Goal: Task Accomplishment & Management: Manage account settings

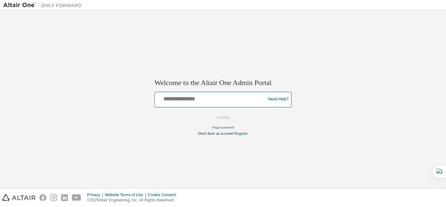
click at [219, 100] on input "text" at bounding box center [210, 97] width 107 height 9
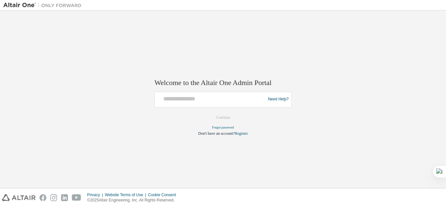
click at [240, 57] on div "Welcome to the Altair One Admin Portal Need Help? Please make sure that you pro…" at bounding box center [222, 99] width 439 height 171
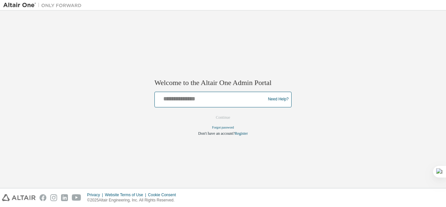
click at [227, 94] on input "text" at bounding box center [210, 97] width 107 height 9
type input "**********"
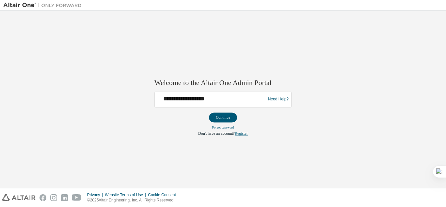
click at [241, 131] on link "Register" at bounding box center [241, 133] width 13 height 5
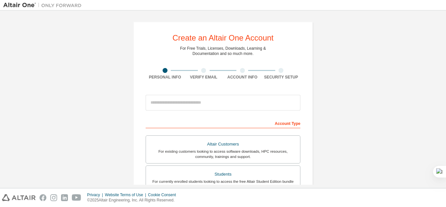
click at [243, 101] on input "email" at bounding box center [223, 103] width 155 height 16
type input "**********"
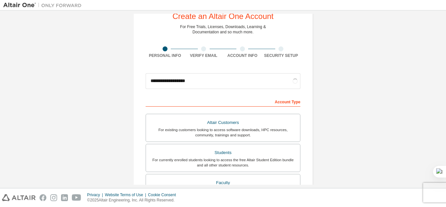
scroll to position [33, 0]
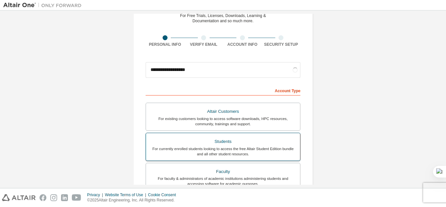
click at [280, 148] on div "For currently enrolled students looking to access the free Altair Student Editi…" at bounding box center [223, 151] width 146 height 10
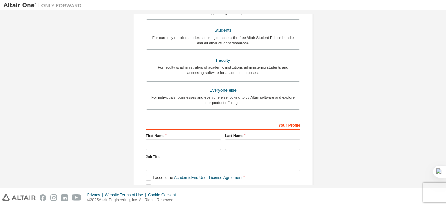
scroll to position [175, 0]
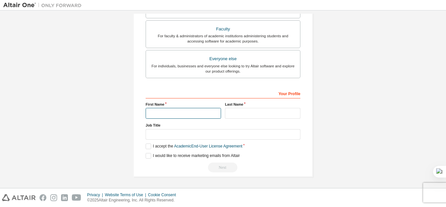
click at [178, 110] on input "text" at bounding box center [183, 113] width 75 height 11
type input "*"
type input "*****"
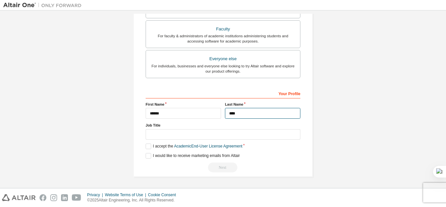
type input "****"
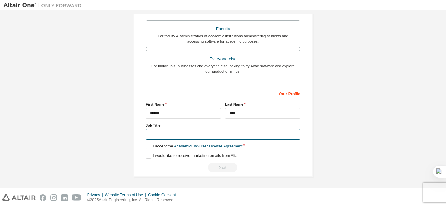
click at [182, 134] on input "text" at bounding box center [223, 134] width 155 height 11
type input "**********"
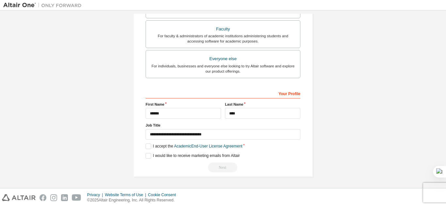
click at [163, 151] on div "**********" at bounding box center [223, 130] width 155 height 85
click at [160, 145] on label "I accept the Academic End-User License Agreement" at bounding box center [194, 146] width 97 height 6
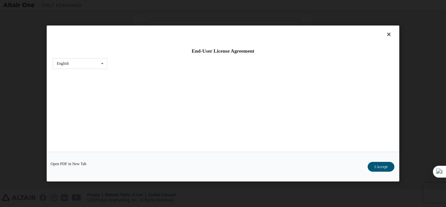
click at [161, 152] on div "Open PDF in New Tab I Accept" at bounding box center [223, 166] width 353 height 30
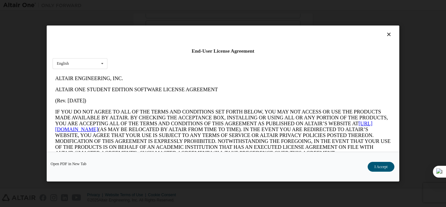
scroll to position [0, 0]
click at [103, 67] on icon at bounding box center [102, 63] width 8 height 10
drag, startPoint x: 103, startPoint y: 67, endPoint x: 189, endPoint y: 41, distance: 89.8
click at [103, 67] on icon at bounding box center [102, 63] width 8 height 10
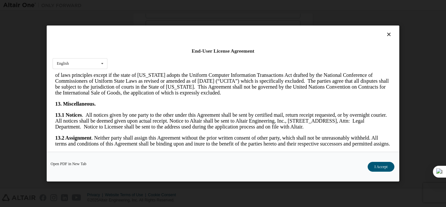
scroll to position [1084, 0]
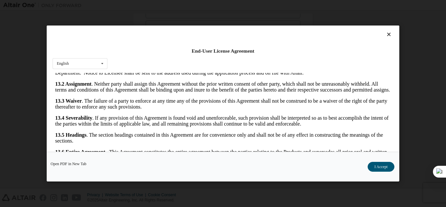
drag, startPoint x: 387, startPoint y: 87, endPoint x: 431, endPoint y: 241, distance: 159.8
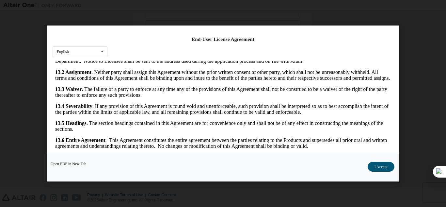
scroll to position [22, 0]
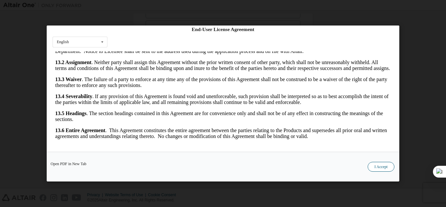
click at [385, 163] on button "I Accept" at bounding box center [381, 167] width 27 height 10
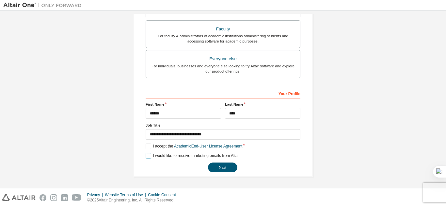
click at [151, 154] on label "I would like to receive marketing emails from Altair" at bounding box center [193, 156] width 94 height 6
click at [219, 163] on button "Next" at bounding box center [222, 167] width 29 height 10
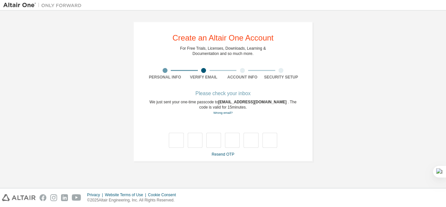
scroll to position [0, 0]
type input "*"
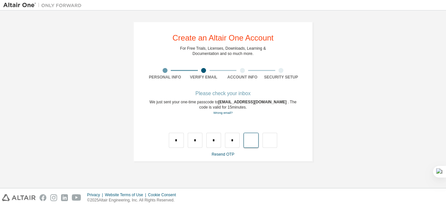
type input "*"
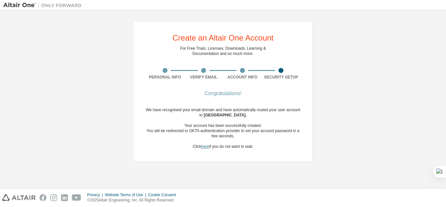
click at [203, 148] on link "here" at bounding box center [205, 146] width 8 height 5
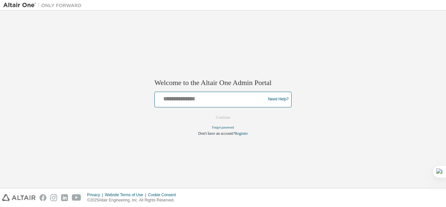
click at [221, 96] on input "text" at bounding box center [210, 97] width 107 height 9
type input "**********"
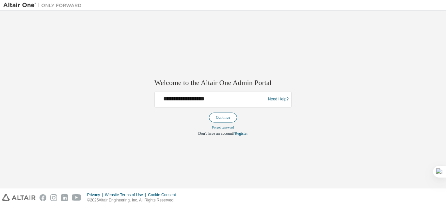
click at [232, 115] on button "Continue" at bounding box center [223, 117] width 28 height 10
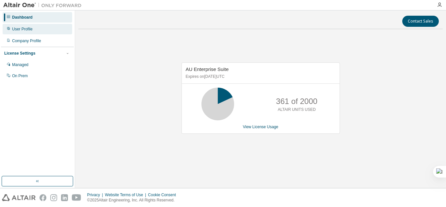
click at [34, 27] on div "User Profile" at bounding box center [38, 29] width 70 height 10
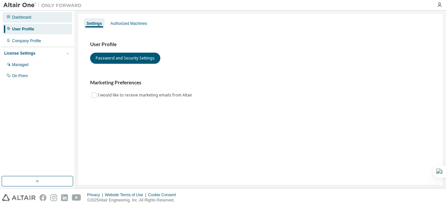
click at [21, 17] on div "Dashboard" at bounding box center [21, 17] width 19 height 5
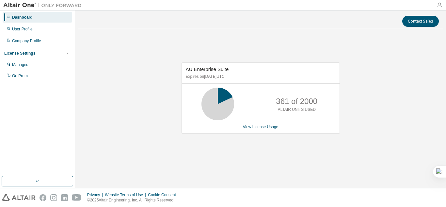
click at [440, 5] on icon "button" at bounding box center [439, 4] width 5 height 5
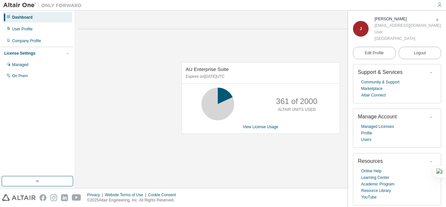
click at [278, 38] on div "AU Enterprise Suite Expires on November 22, 2025 UTC 361 of 2000 ALTAIR UNITS U…" at bounding box center [260, 101] width 364 height 134
drag, startPoint x: 250, startPoint y: 47, endPoint x: 258, endPoint y: 45, distance: 8.6
click at [250, 47] on div "AU Enterprise Suite Expires on November 22, 2025 UTC 361 of 2000 ALTAIR UNITS U…" at bounding box center [260, 101] width 364 height 134
click at [434, 21] on span "button" at bounding box center [437, 20] width 7 height 10
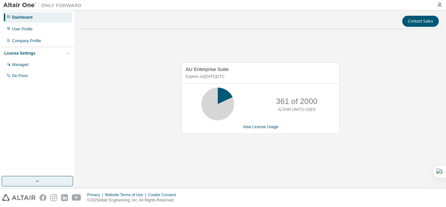
click at [22, 176] on button "button" at bounding box center [37, 181] width 71 height 10
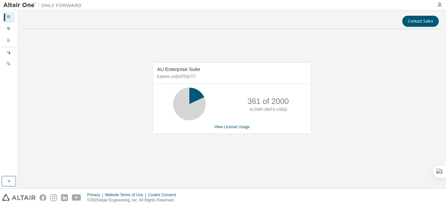
click at [10, 174] on div "Dashboard User Profile Company Profile License Settings Managed On Prem" at bounding box center [9, 93] width 16 height 164
click at [8, 176] on button "button" at bounding box center [9, 181] width 14 height 10
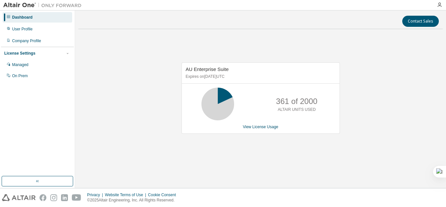
click at [19, 6] on img at bounding box center [44, 5] width 82 height 7
click at [43, 5] on img at bounding box center [44, 5] width 82 height 7
click at [30, 30] on div "User Profile" at bounding box center [22, 28] width 21 height 5
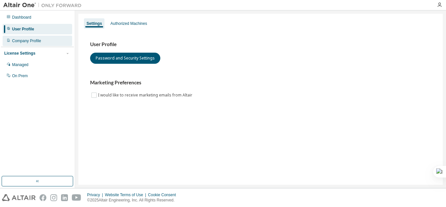
click at [30, 41] on div "Company Profile" at bounding box center [26, 40] width 29 height 5
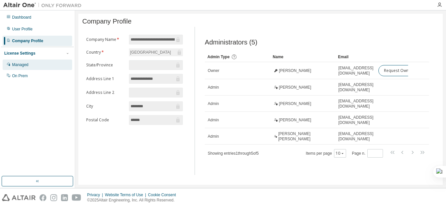
click at [37, 60] on div "Managed" at bounding box center [38, 64] width 70 height 10
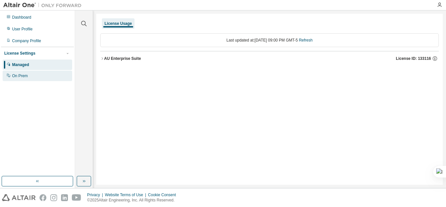
click at [43, 73] on div "On Prem" at bounding box center [38, 76] width 70 height 10
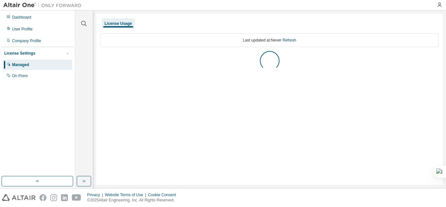
click at [56, 65] on div "Managed" at bounding box center [38, 64] width 70 height 10
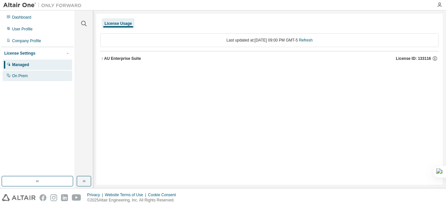
click at [41, 71] on div "On Prem" at bounding box center [38, 76] width 70 height 10
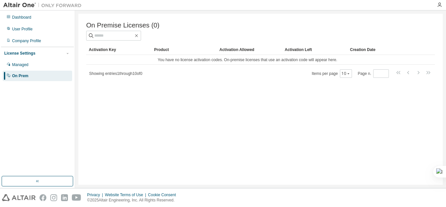
click at [158, 54] on div "Product" at bounding box center [184, 49] width 60 height 10
click at [441, 6] on div at bounding box center [439, 4] width 13 height 5
click at [439, 6] on icon "button" at bounding box center [439, 4] width 5 height 5
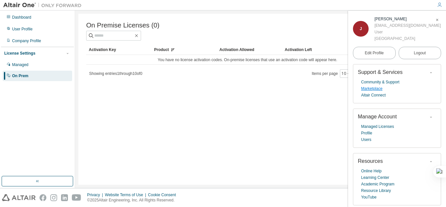
click at [378, 89] on link "Marketplace" at bounding box center [371, 88] width 21 height 7
